Goal: Use online tool/utility: Utilize a website feature to perform a specific function

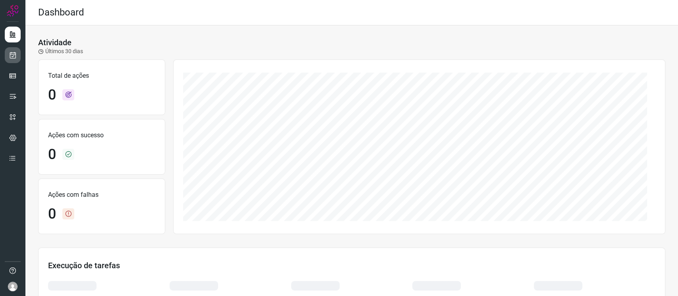
click at [9, 59] on link at bounding box center [13, 55] width 16 height 16
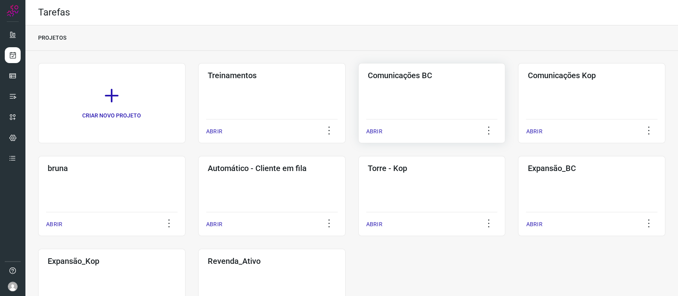
click at [518, 89] on div "Comunicações BC ABRIR" at bounding box center [591, 103] width 147 height 80
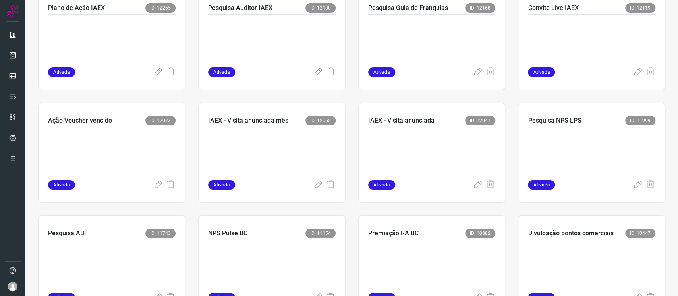
scroll to position [318, 0]
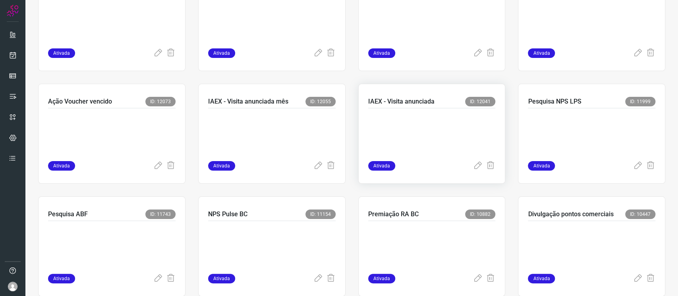
click at [403, 146] on p at bounding box center [427, 133] width 119 height 40
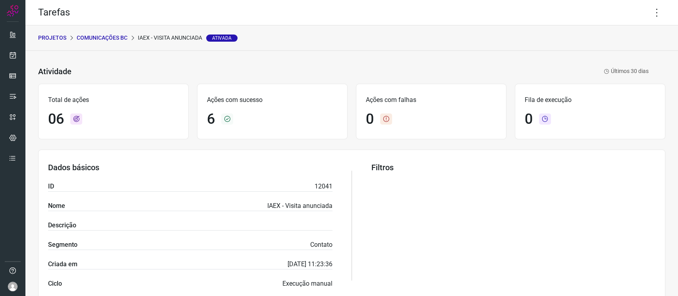
click at [634, 10] on div "Tarefas" at bounding box center [351, 12] width 653 height 25
click at [649, 10] on icon at bounding box center [657, 12] width 17 height 17
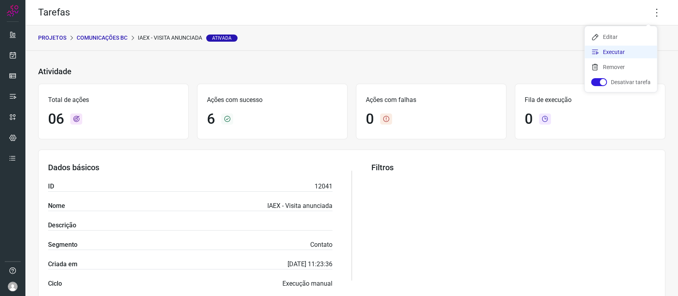
click at [615, 50] on li "Executar" at bounding box center [621, 52] width 72 height 13
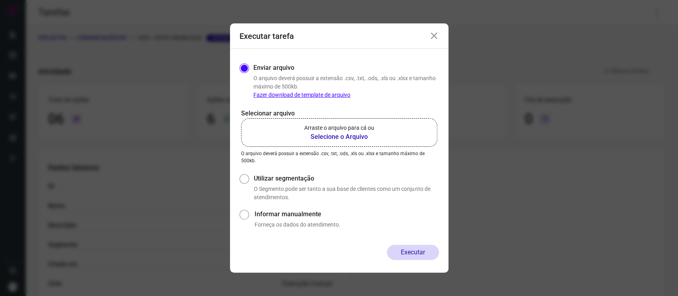
click at [355, 132] on b "Selecione o Arquivo" at bounding box center [339, 137] width 70 height 10
click at [0, 0] on input "Arraste o arquivo para cá ou Selecione o Arquivo" at bounding box center [0, 0] width 0 height 0
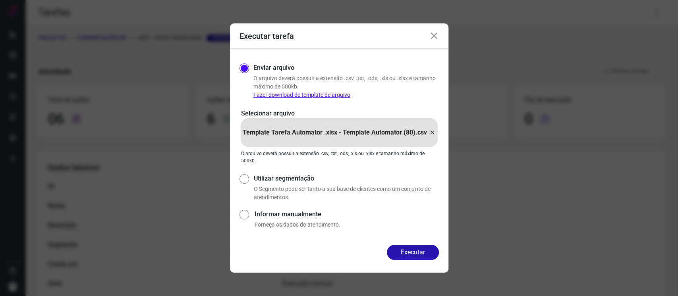
click at [409, 241] on div "Enviar arquivo O arquivo deverá possuir a extensão .csv, .txt, .ods, .xls ou .x…" at bounding box center [339, 147] width 218 height 196
click at [422, 259] on button "Executar" at bounding box center [413, 252] width 52 height 15
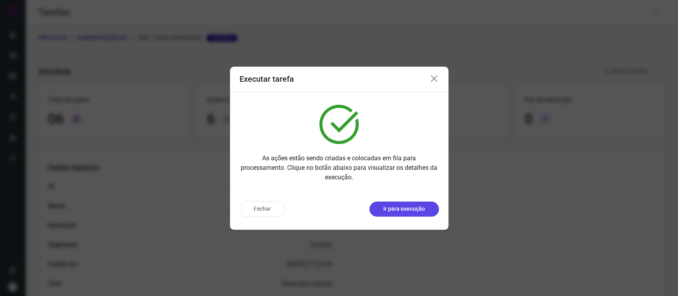
click at [409, 209] on p "Ir para execução" at bounding box center [404, 209] width 42 height 8
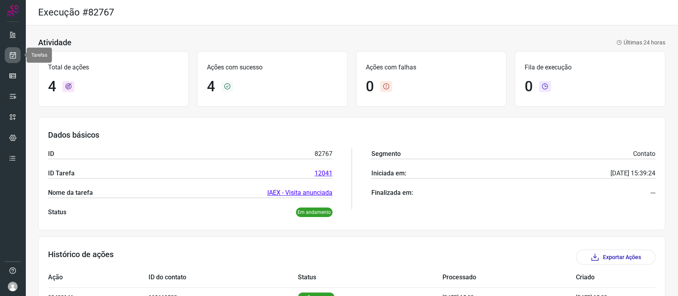
click at [12, 48] on link at bounding box center [13, 55] width 16 height 16
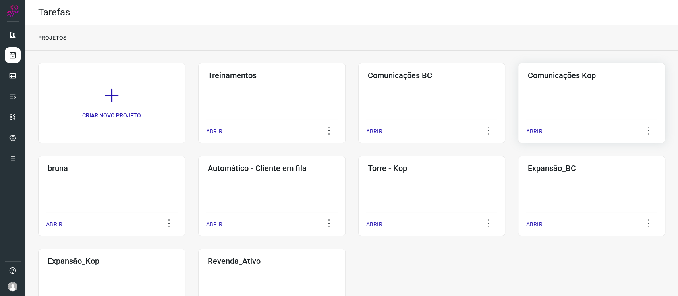
click at [185, 156] on div "Comunicações Kop ABRIR" at bounding box center [111, 196] width 147 height 80
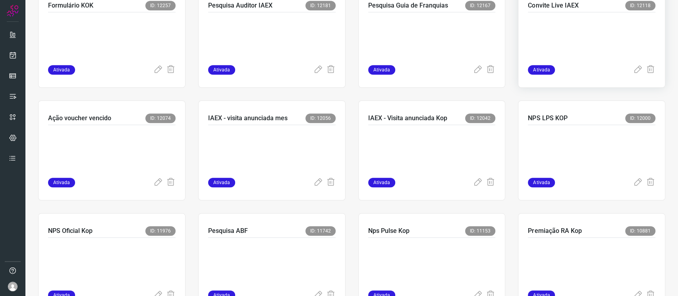
scroll to position [423, 0]
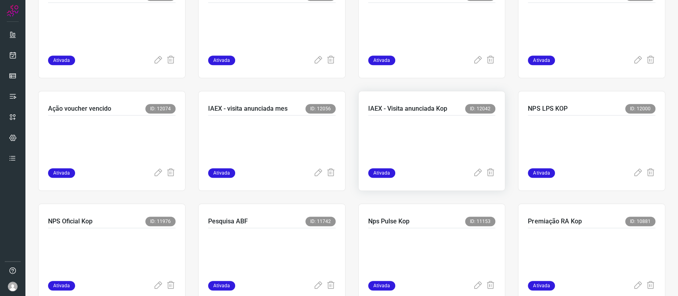
click at [424, 134] on p at bounding box center [427, 140] width 119 height 40
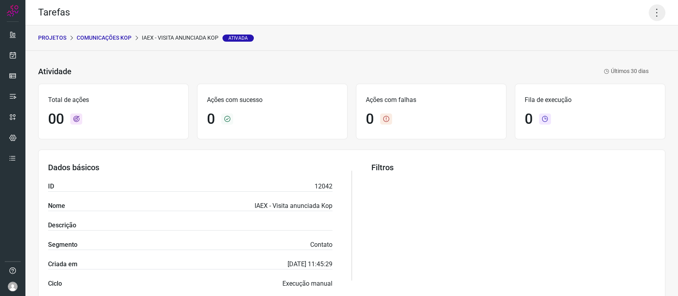
click at [653, 11] on icon at bounding box center [657, 12] width 17 height 17
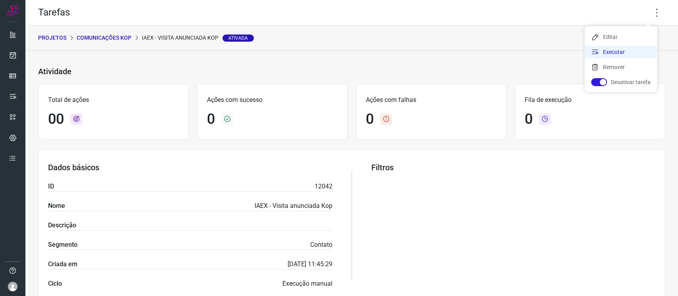
click at [614, 57] on li "Executar" at bounding box center [621, 52] width 72 height 13
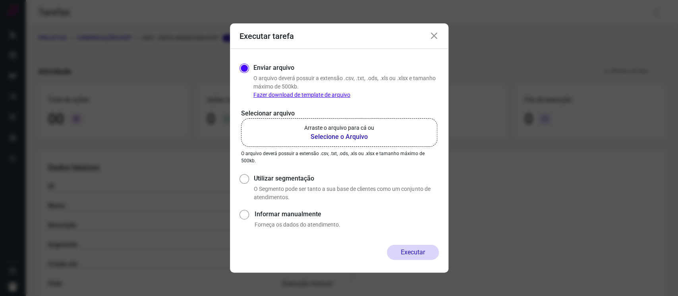
click at [336, 139] on b "Selecione o Arquivo" at bounding box center [339, 137] width 70 height 10
click at [0, 0] on input "Arraste o arquivo para cá ou Selecione o Arquivo" at bounding box center [0, 0] width 0 height 0
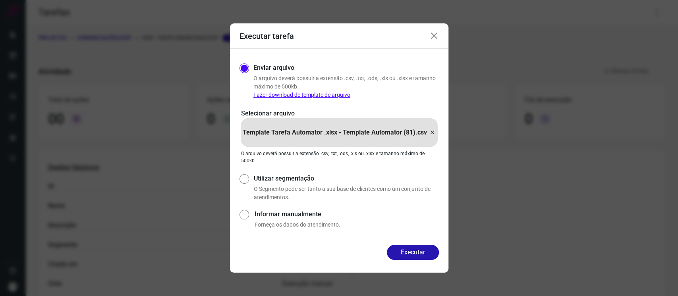
click at [426, 255] on button "Executar" at bounding box center [413, 252] width 52 height 15
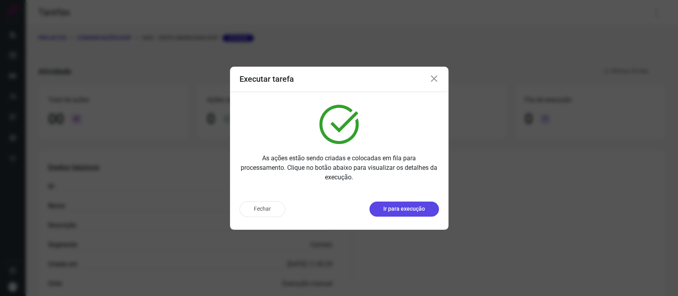
click at [400, 214] on button "Ir para execução" at bounding box center [404, 209] width 70 height 15
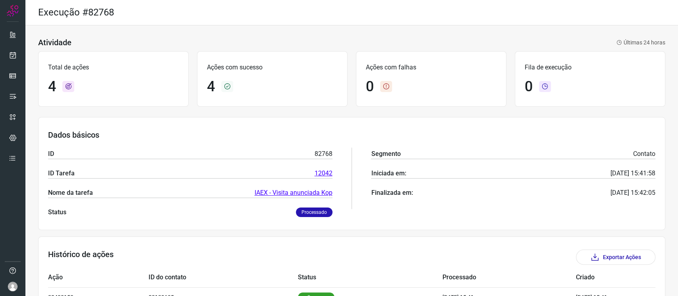
scroll to position [109, 0]
